Goal: Transaction & Acquisition: Download file/media

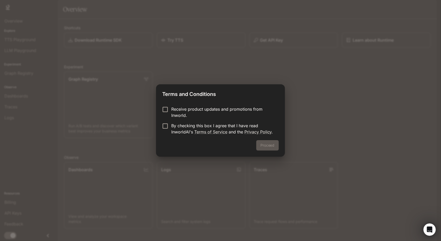
click at [272, 144] on div "Proceed" at bounding box center [220, 148] width 129 height 17
drag, startPoint x: 186, startPoint y: 125, endPoint x: 208, endPoint y: 127, distance: 22.5
click at [187, 125] on p "By checking this box I agree that I have read InworldAI's Terms of Service and …" at bounding box center [222, 128] width 103 height 12
click at [269, 144] on button "Proceed" at bounding box center [267, 145] width 22 height 10
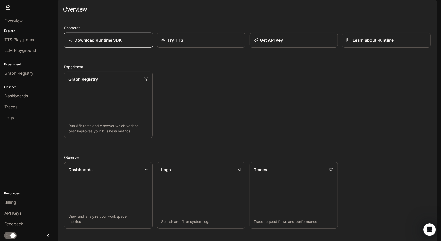
click at [107, 43] on p "Download Runtime SDK" at bounding box center [98, 40] width 48 height 6
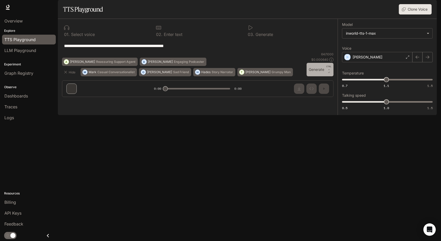
click at [317, 76] on button "Generate CTRL + ⏎" at bounding box center [320, 69] width 27 height 13
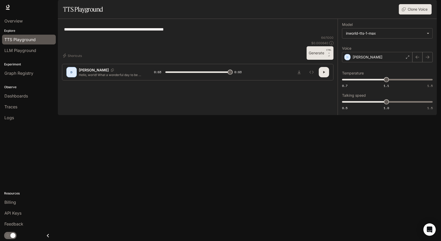
type input "*"
